Goal: Transaction & Acquisition: Purchase product/service

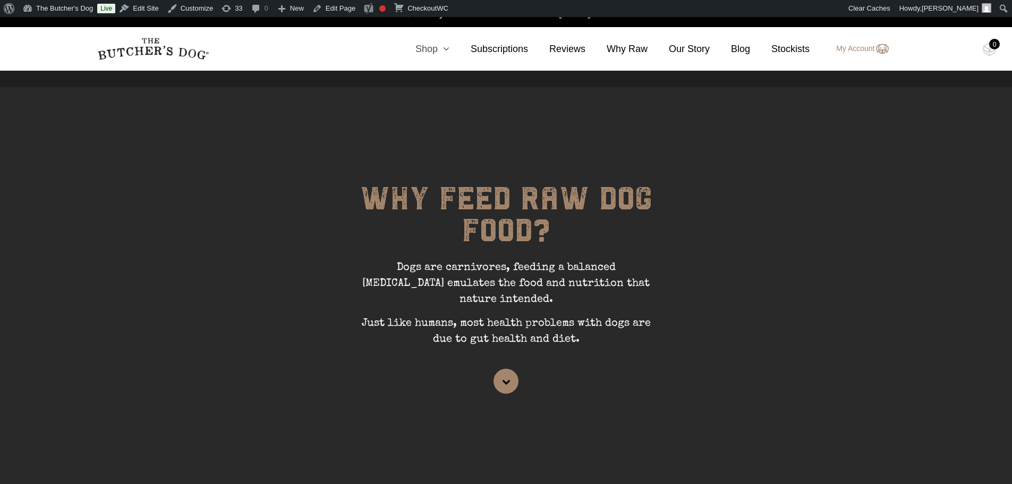
click at [444, 48] on link "Shop" at bounding box center [421, 49] width 55 height 14
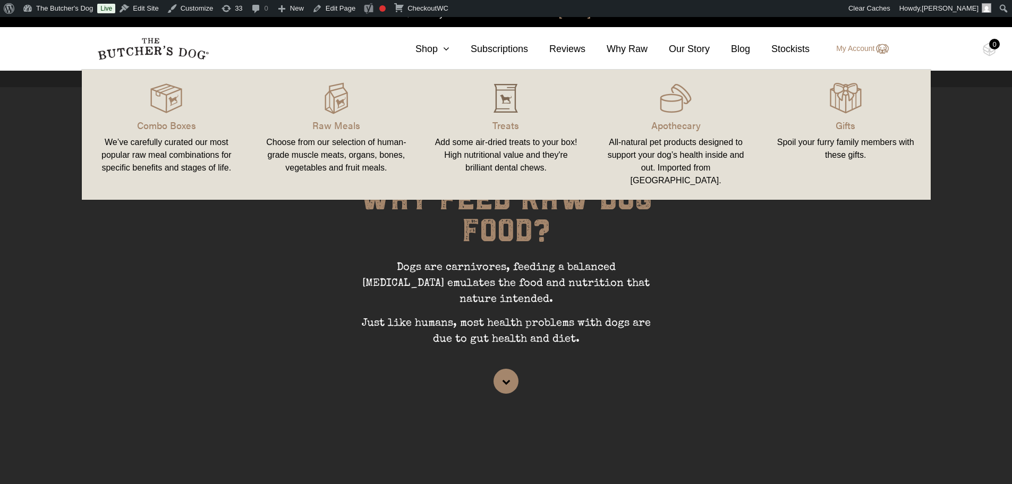
click at [504, 109] on img at bounding box center [506, 98] width 32 height 32
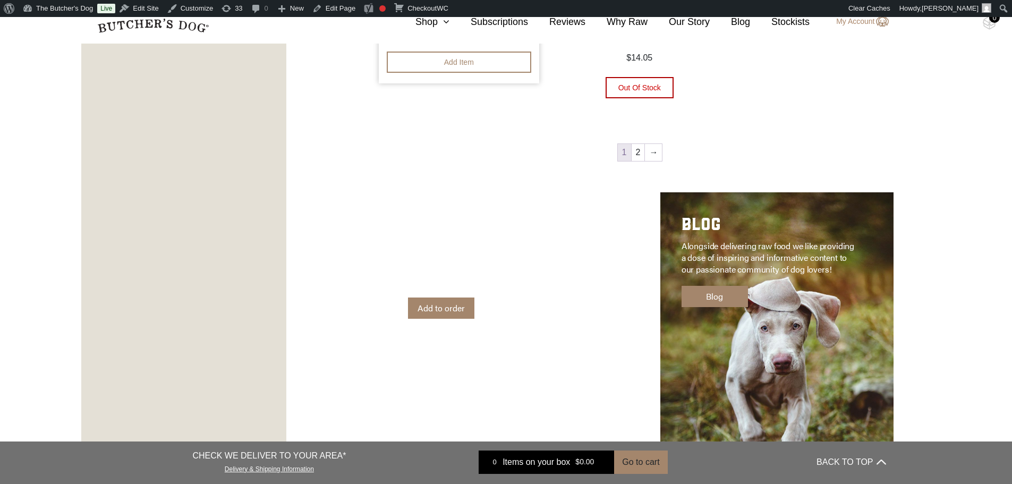
scroll to position [1647, 0]
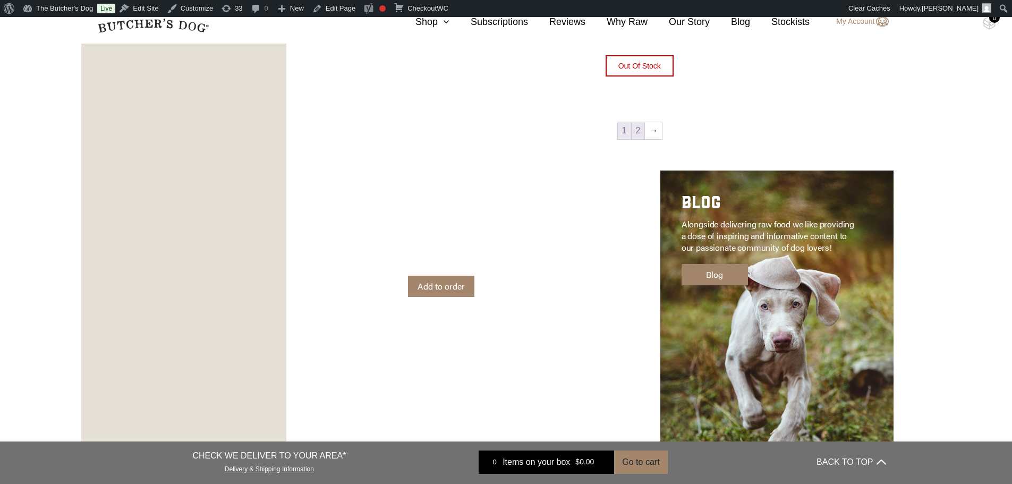
click at [638, 131] on link "2" at bounding box center [638, 130] width 13 height 17
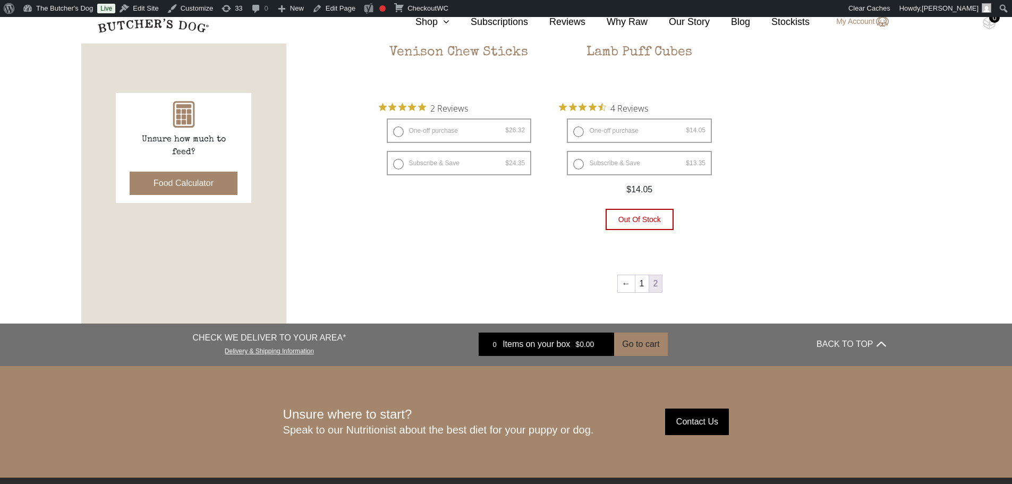
scroll to position [478, 0]
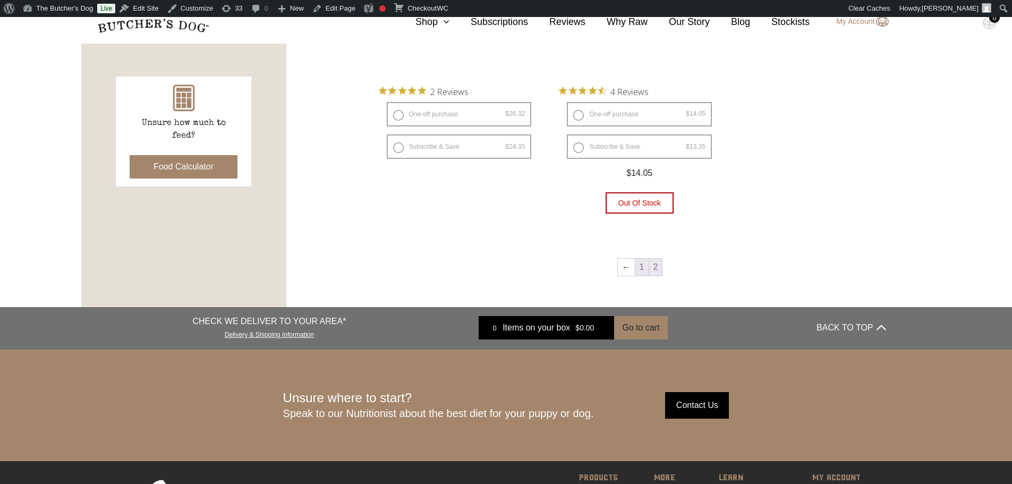
click at [639, 265] on link "1" at bounding box center [641, 267] width 13 height 17
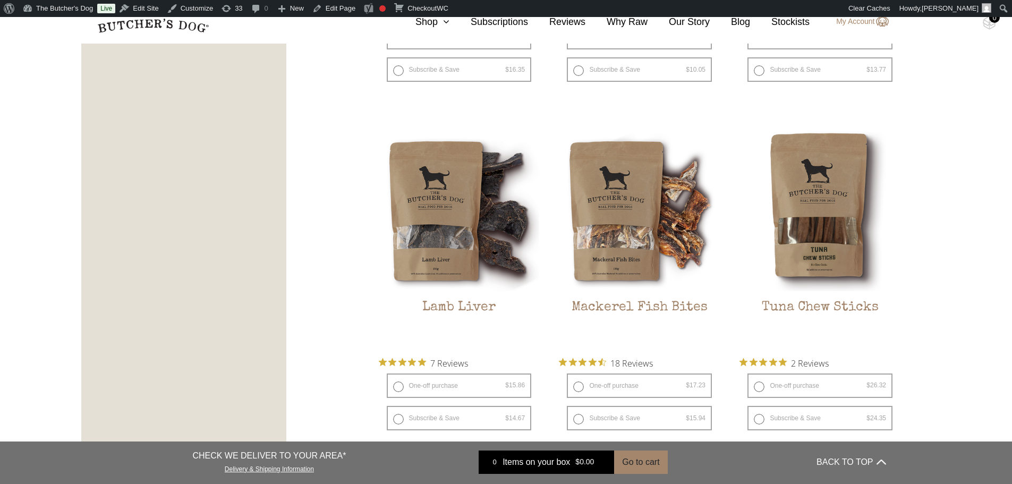
scroll to position [1275, 0]
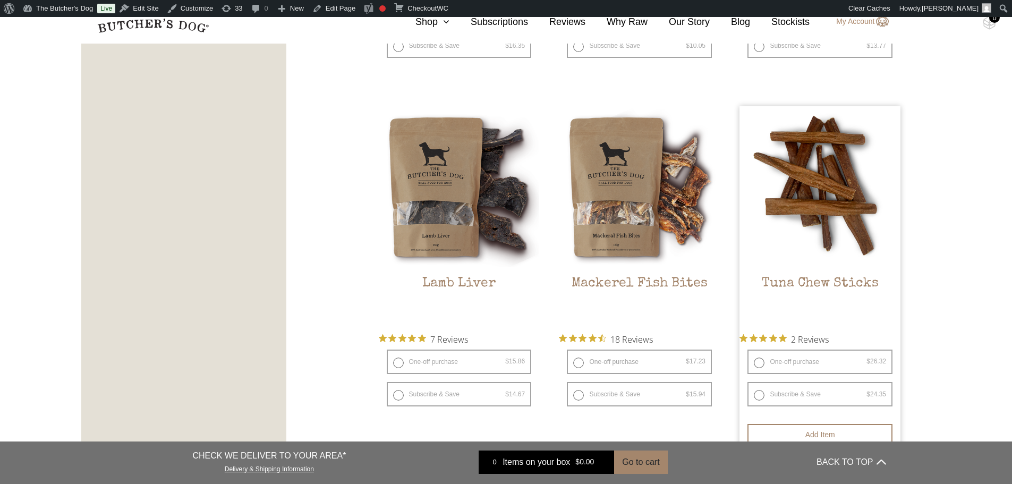
click at [835, 210] on img at bounding box center [820, 186] width 161 height 161
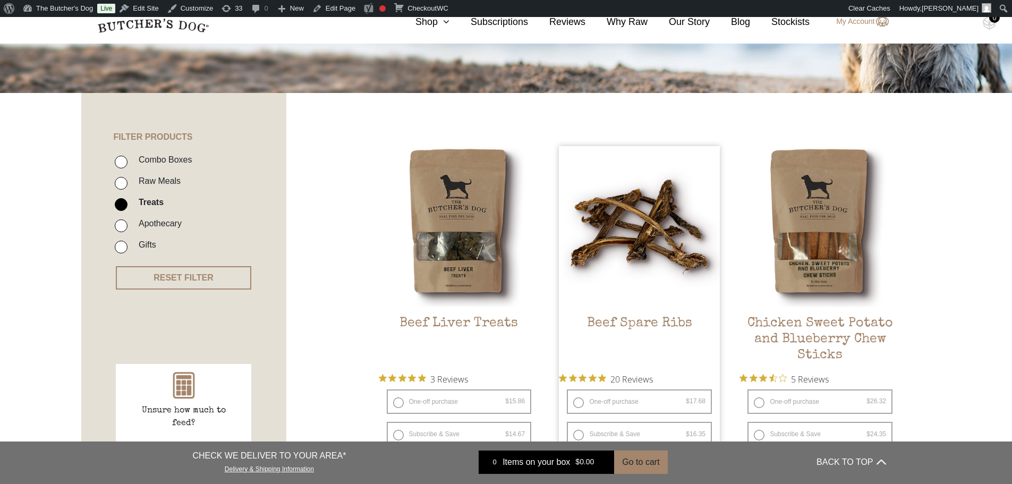
scroll to position [213, 0]
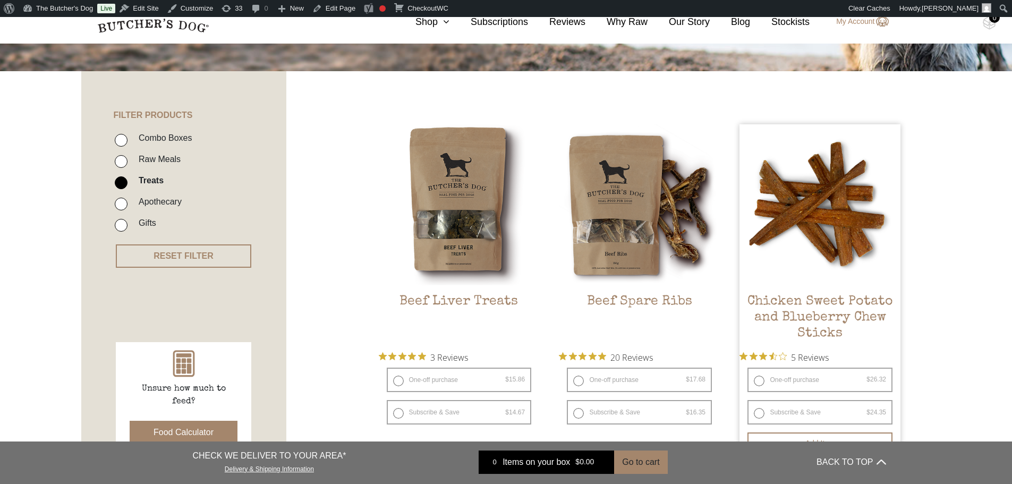
click at [795, 311] on h2 "Chicken Sweet Potato and Blueberry Chew Sticks" at bounding box center [820, 319] width 161 height 50
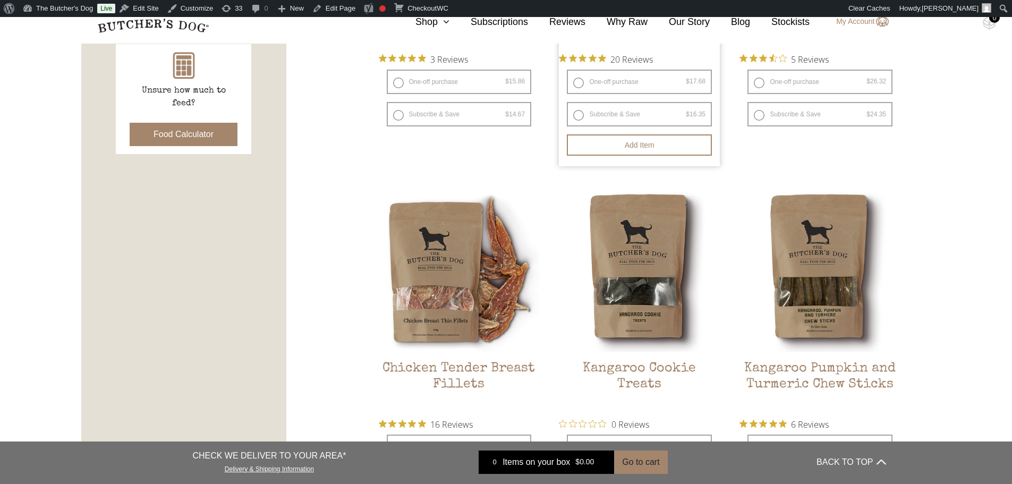
scroll to position [584, 0]
